Goal: Navigation & Orientation: Find specific page/section

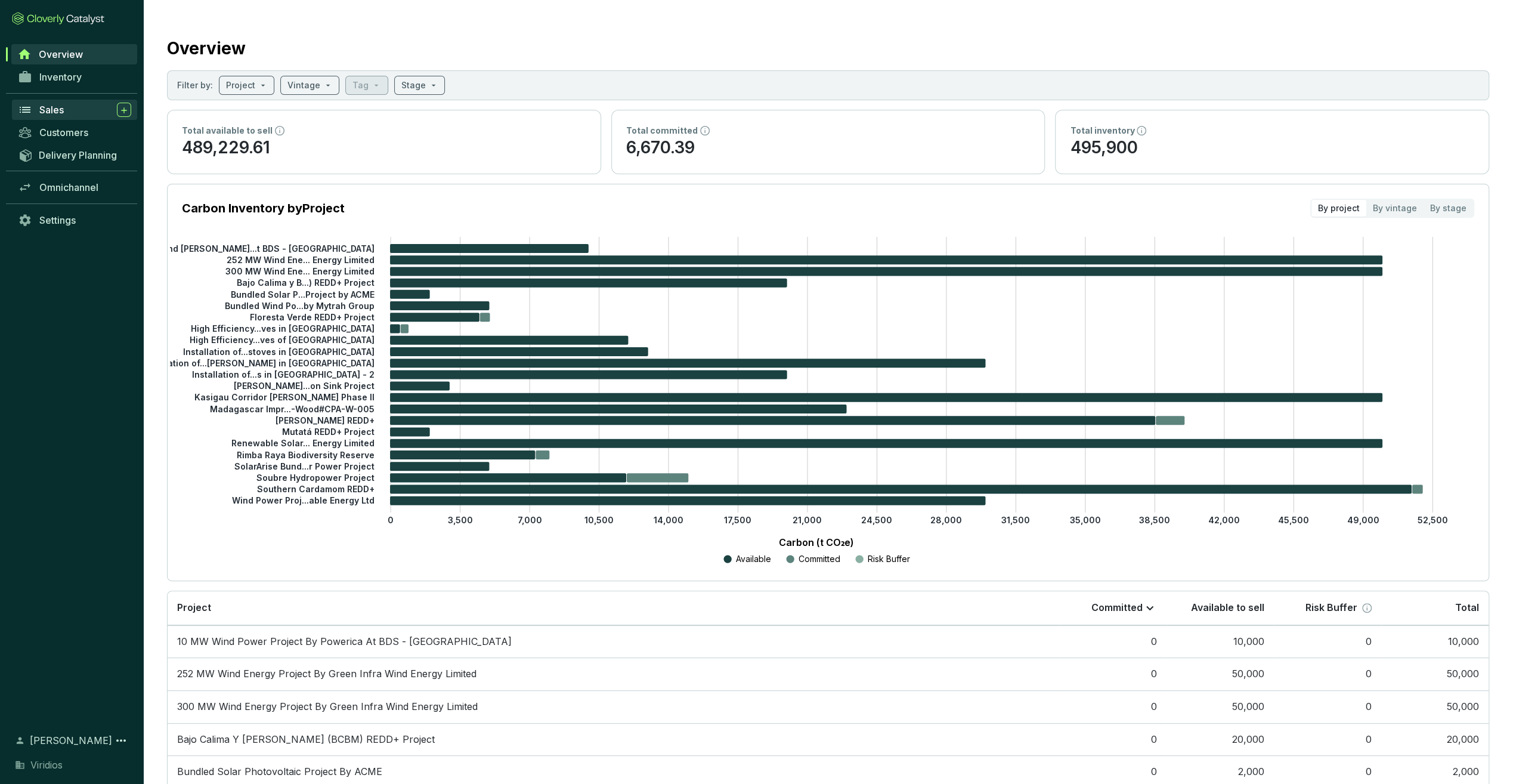
click at [65, 111] on div "Sales" at bounding box center [84, 110] width 92 height 14
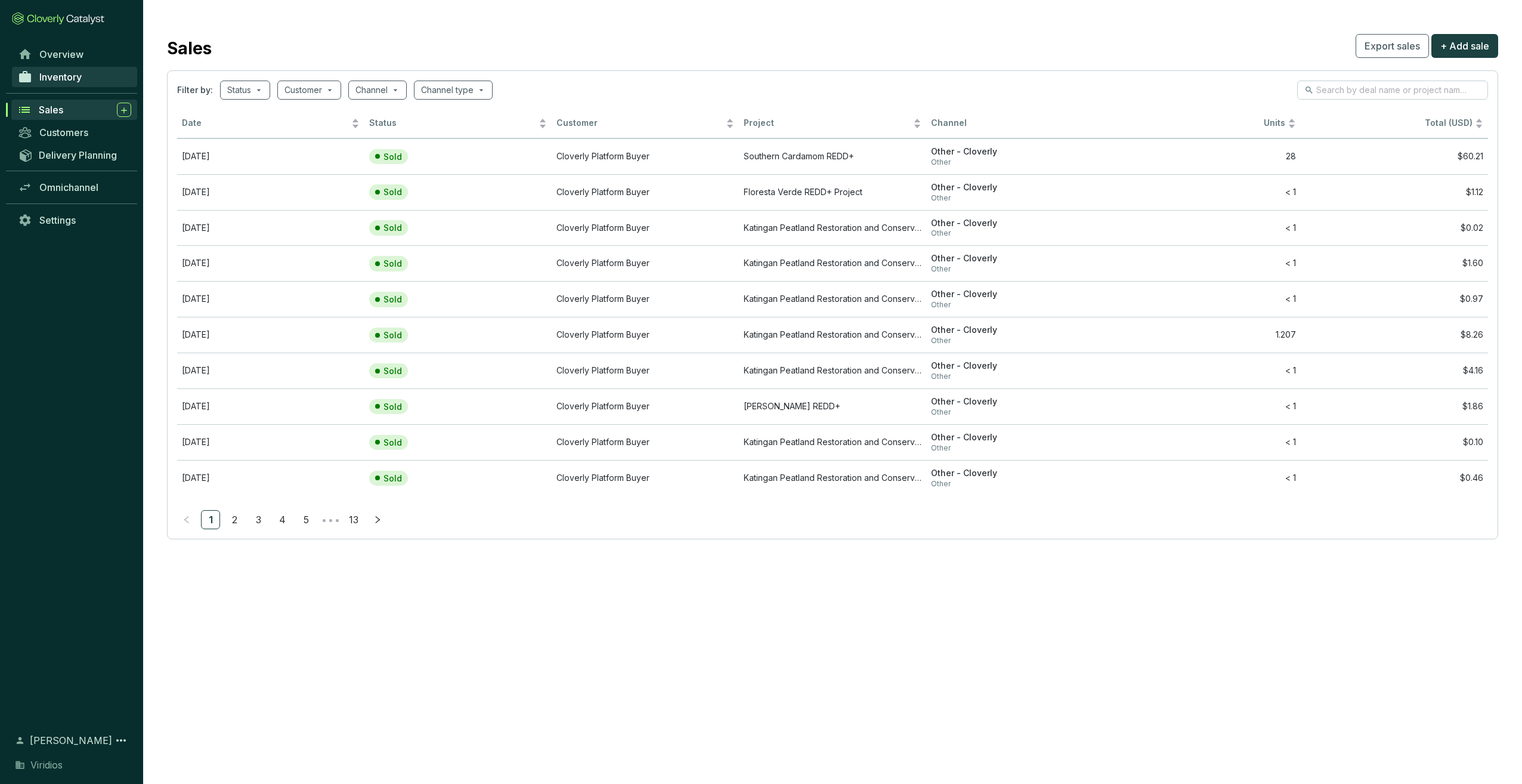
click at [76, 73] on span "Inventory" at bounding box center [60, 76] width 42 height 12
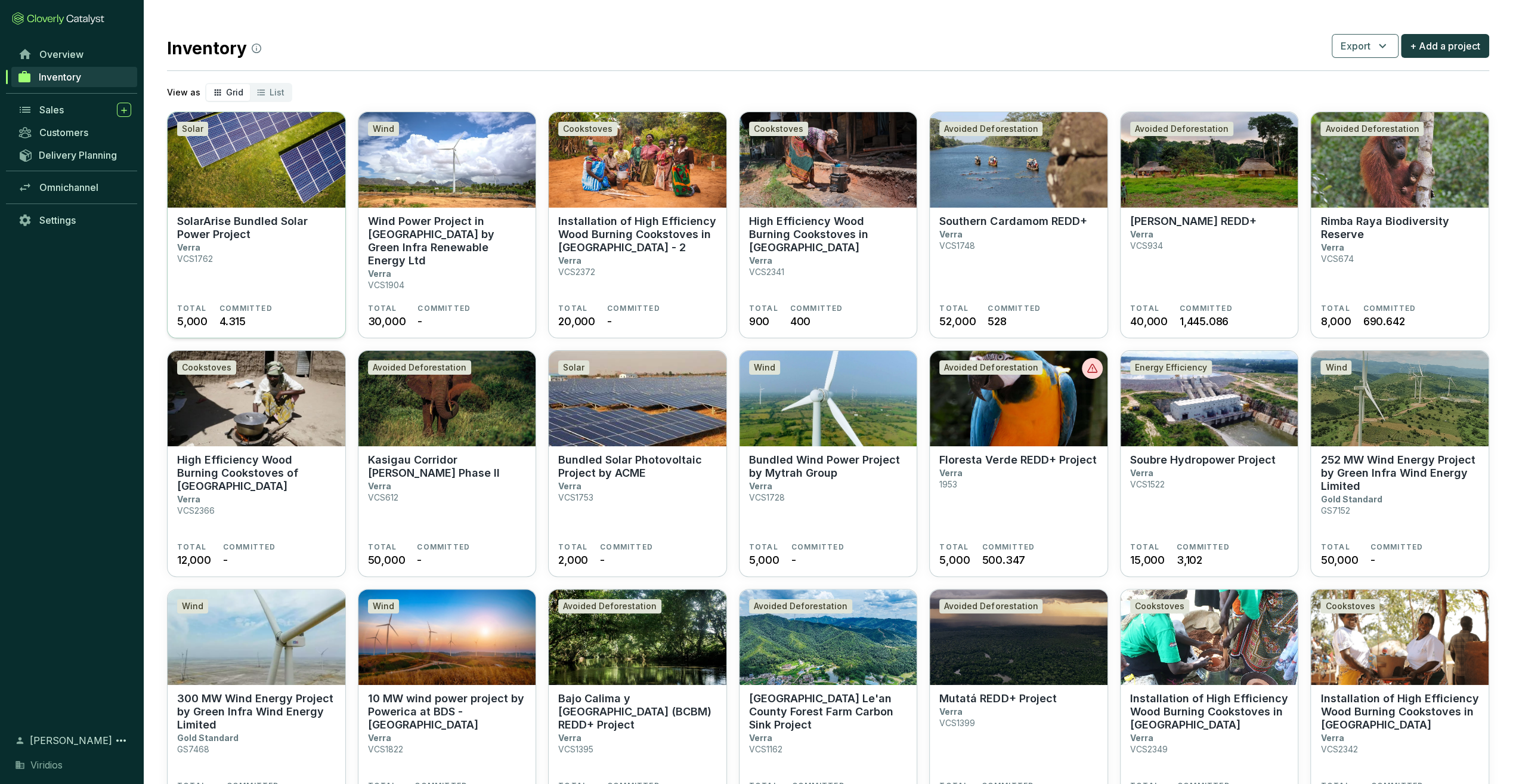
click at [246, 243] on section "SolarArise Bundled Solar Power Project Verra VCS1762" at bounding box center [256, 259] width 159 height 89
click at [488, 222] on p "Wind Power Project in Tamil Nadu by Green Infra Renewable Energy Ltd" at bounding box center [447, 241] width 159 height 53
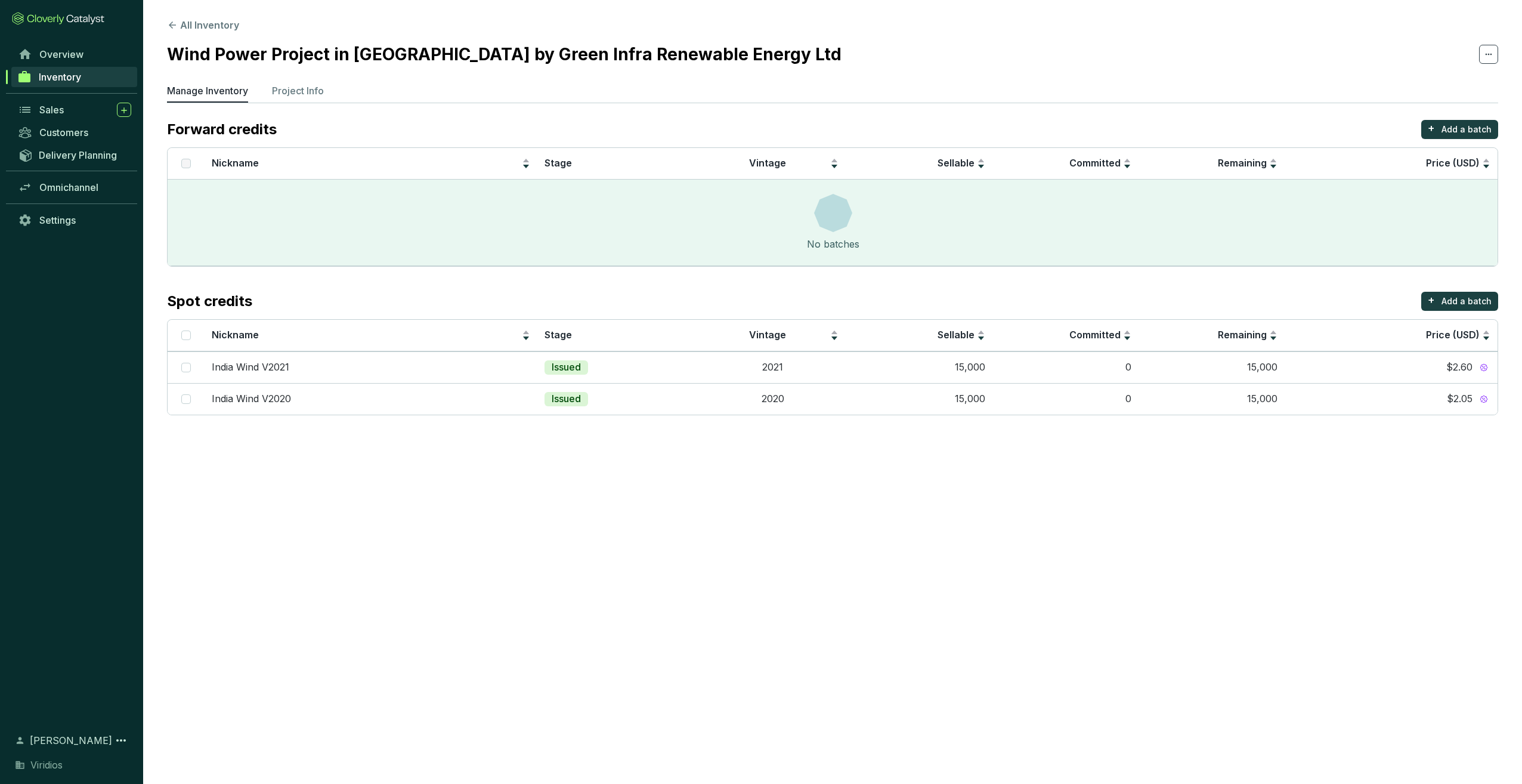
click at [226, 17] on section "All Inventory Wind Power Project in Tamil Nadu by Green Infra Renewable Energy …" at bounding box center [833, 219] width 1379 height 439
click at [223, 26] on button "All Inventory" at bounding box center [203, 25] width 73 height 14
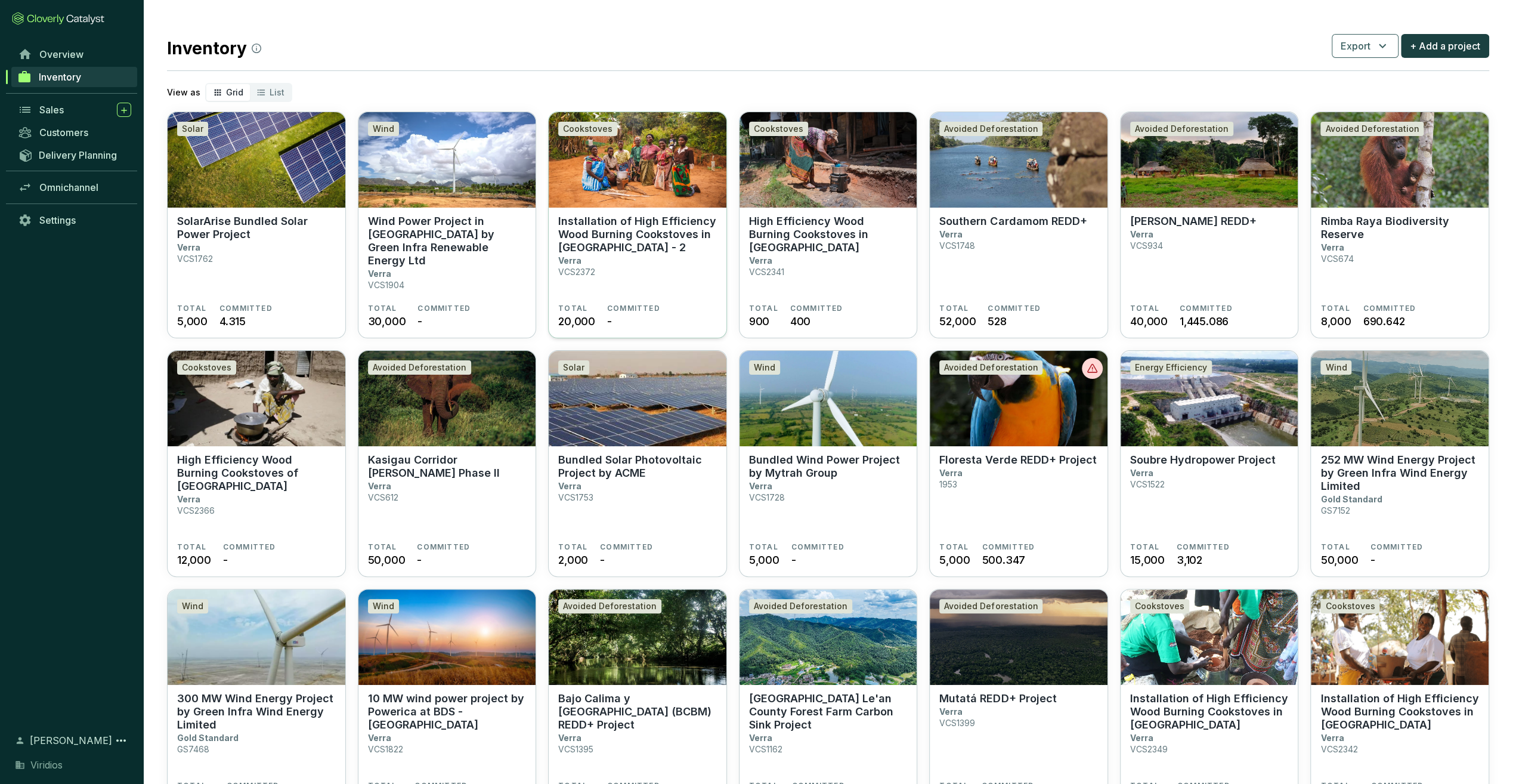
click at [661, 233] on p "Installation of High Efficiency Wood Burning Cookstoves in [GEOGRAPHIC_DATA] - 2" at bounding box center [637, 233] width 159 height 39
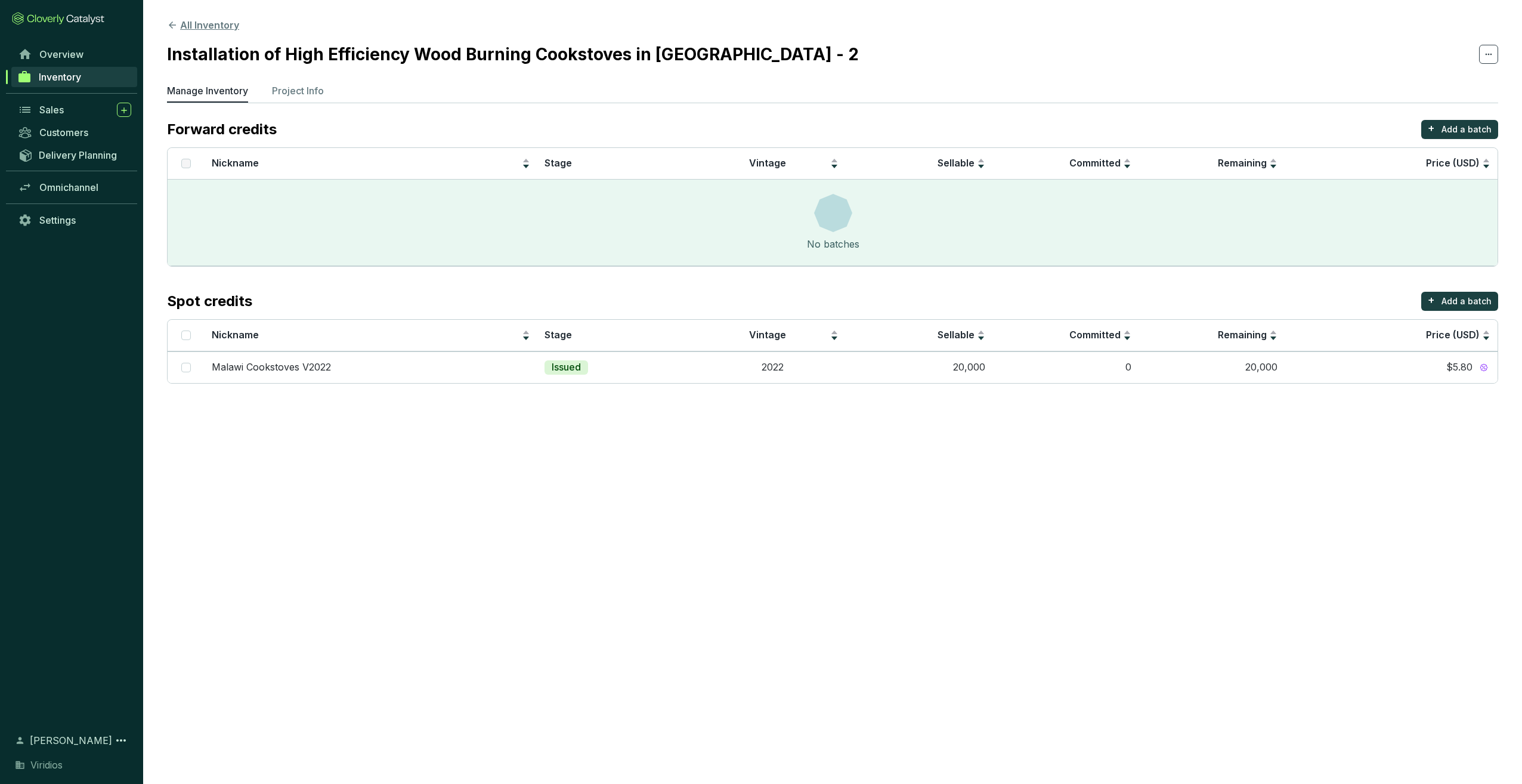
click at [194, 30] on button "All Inventory" at bounding box center [203, 25] width 73 height 14
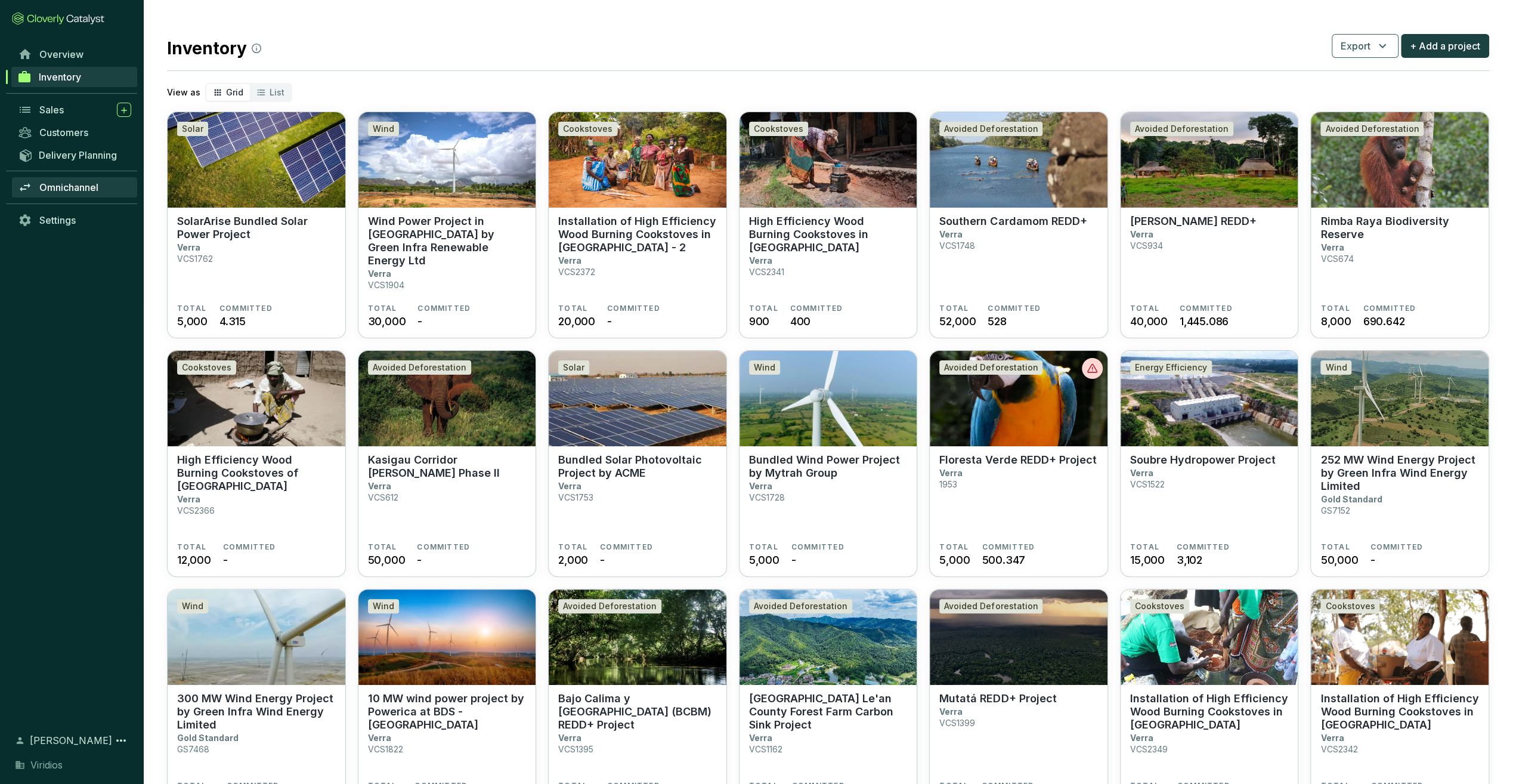
click at [69, 180] on link "Omnichannel" at bounding box center [74, 186] width 125 height 20
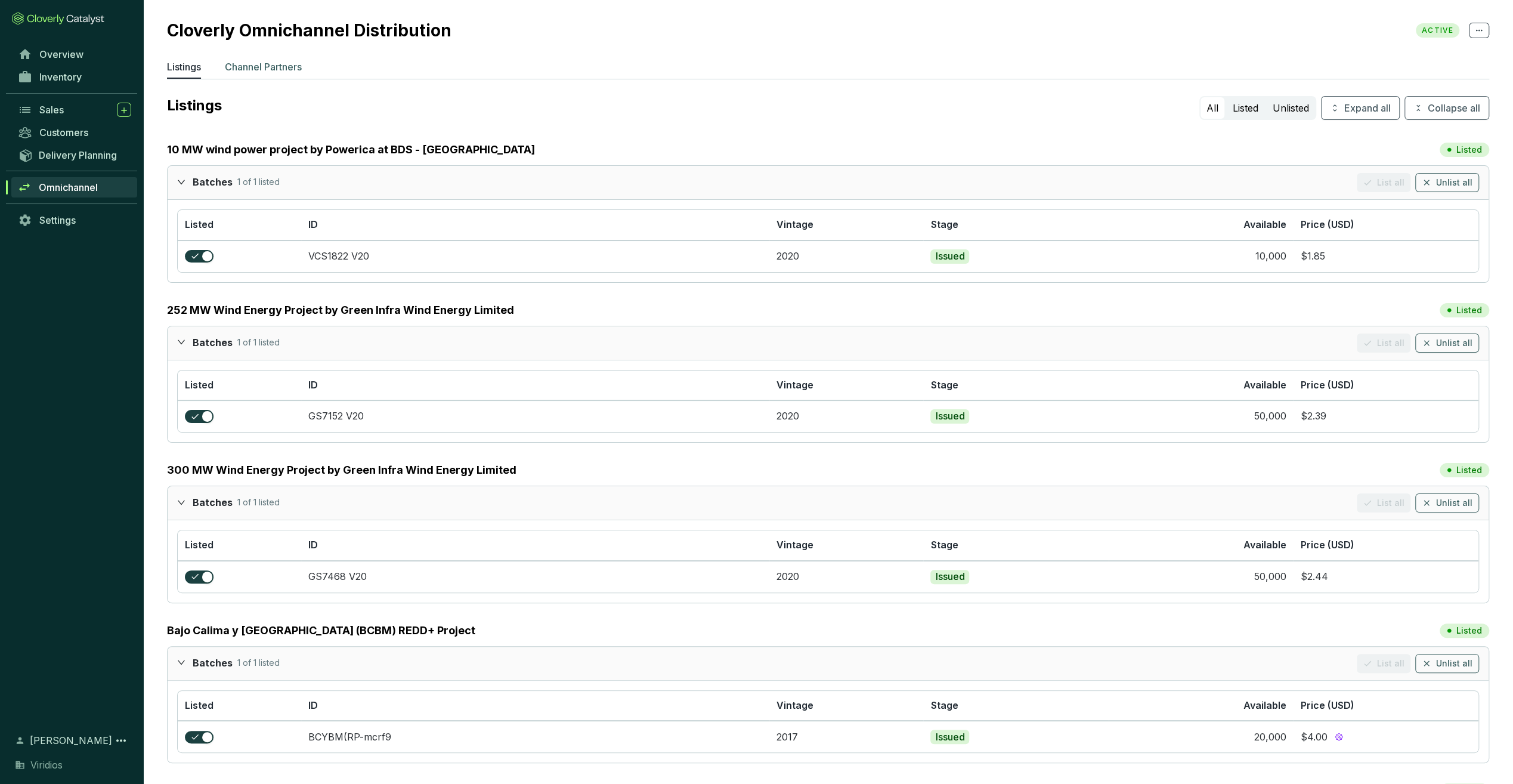
click at [288, 73] on p "Channel Partners" at bounding box center [263, 67] width 77 height 14
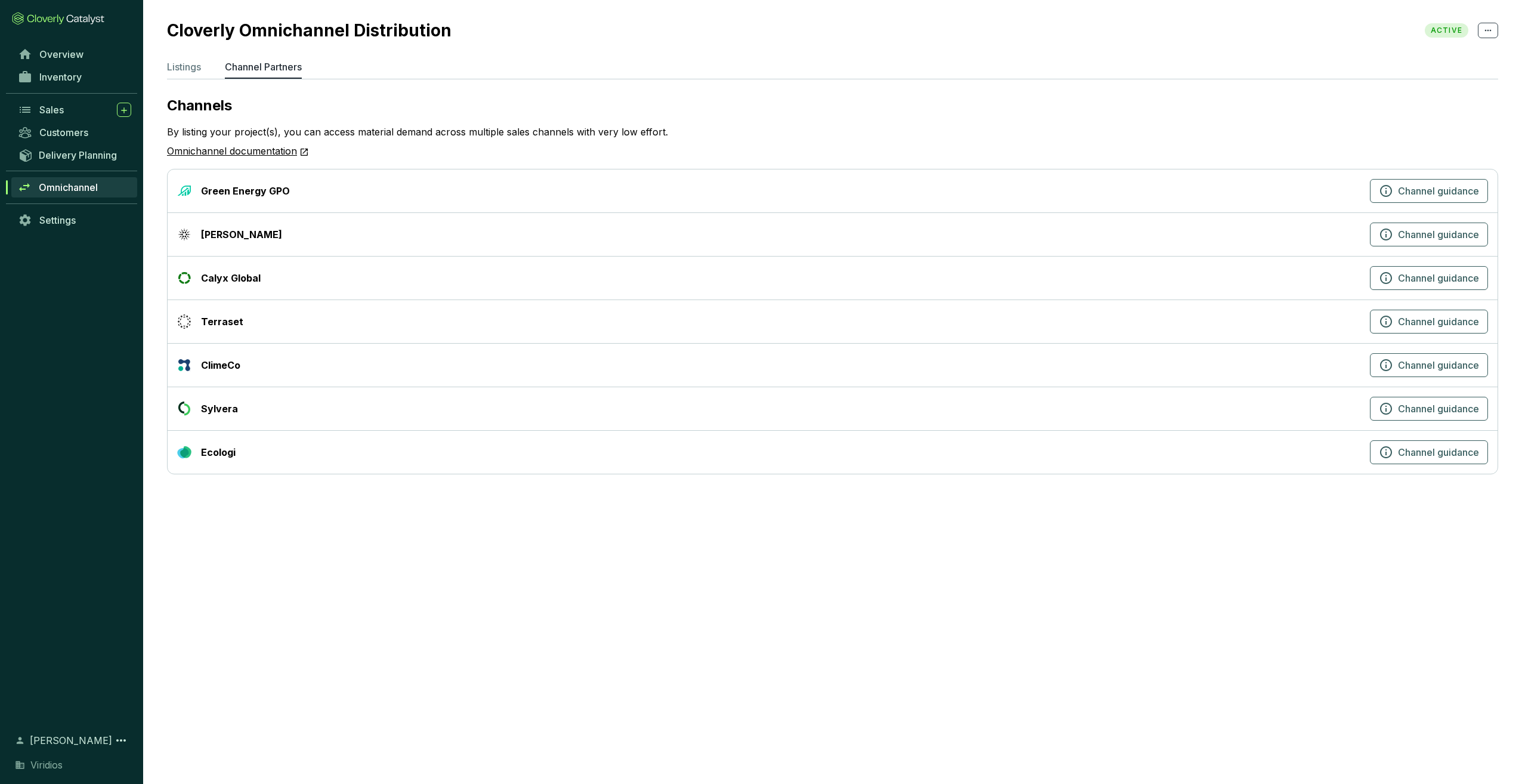
click at [165, 61] on section "Cloverly Omnichannel Distribution ACTIVE Listings Channel Partners Channels By …" at bounding box center [833, 249] width 1379 height 498
click at [182, 66] on p "Listings" at bounding box center [184, 67] width 34 height 14
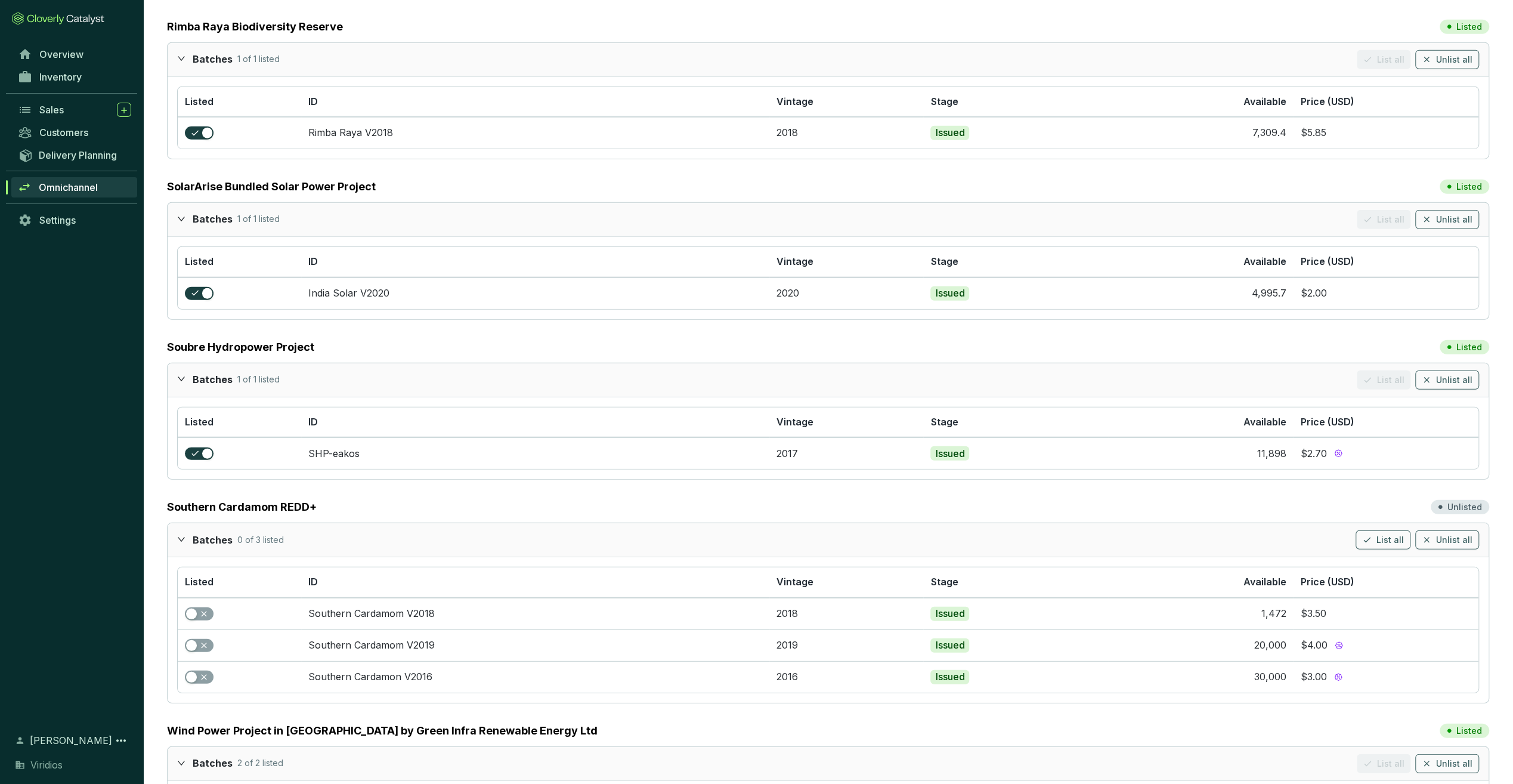
scroll to position [3202, 0]
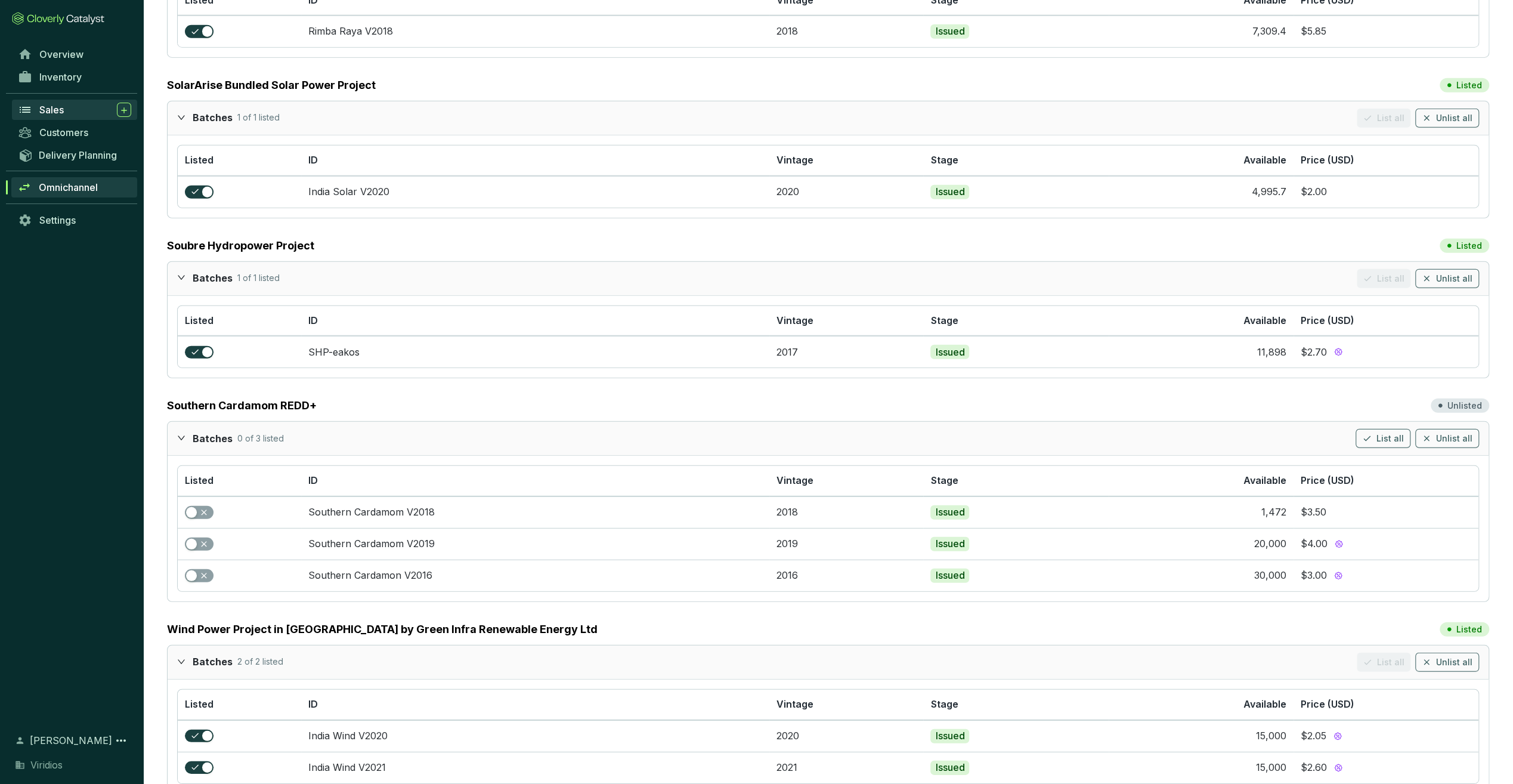
click at [45, 107] on span "Sales" at bounding box center [51, 109] width 25 height 12
